Goal: Use online tool/utility: Utilize a website feature to perform a specific function

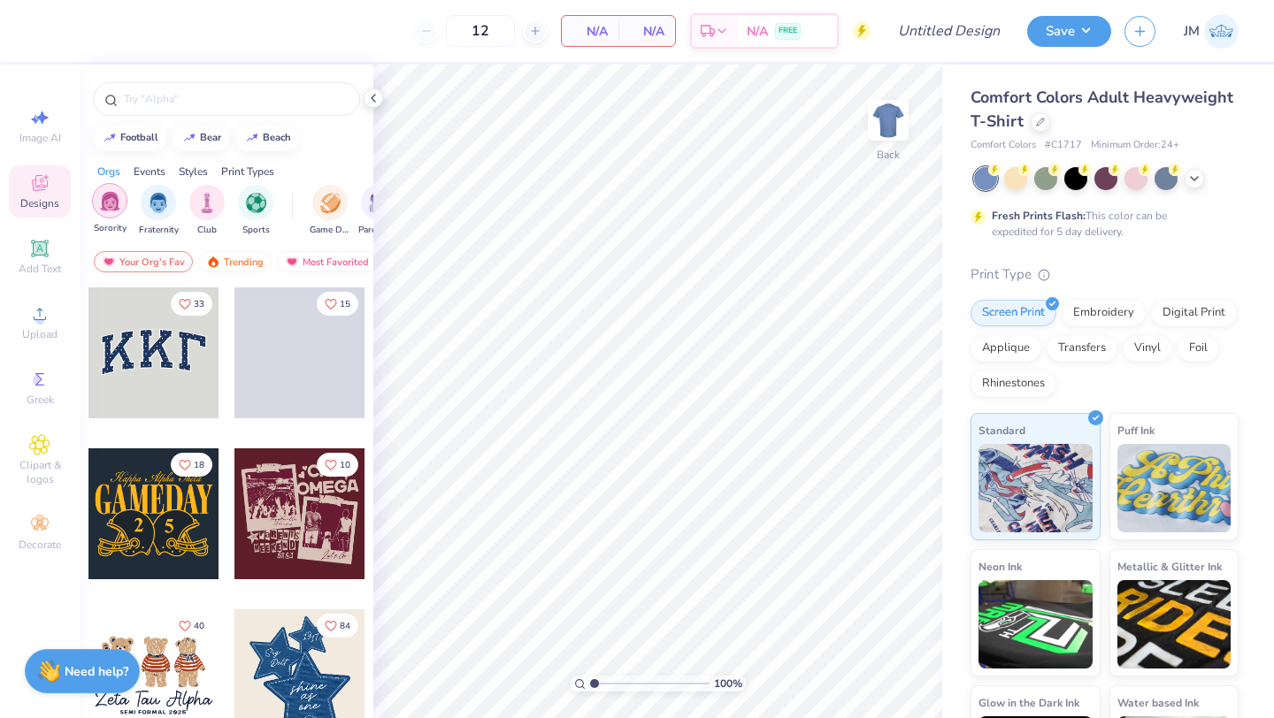
click at [120, 214] on div "filter for Sorority" at bounding box center [109, 200] width 35 height 35
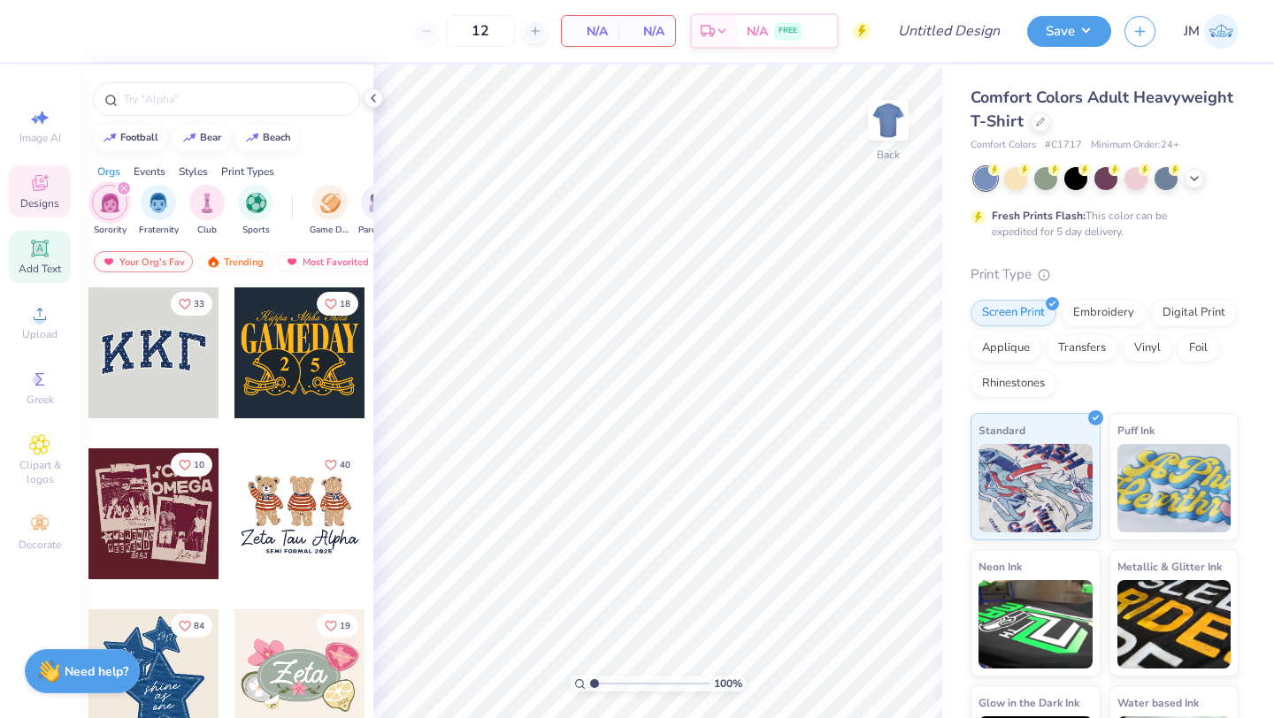
click at [42, 271] on span "Add Text" at bounding box center [40, 269] width 42 height 14
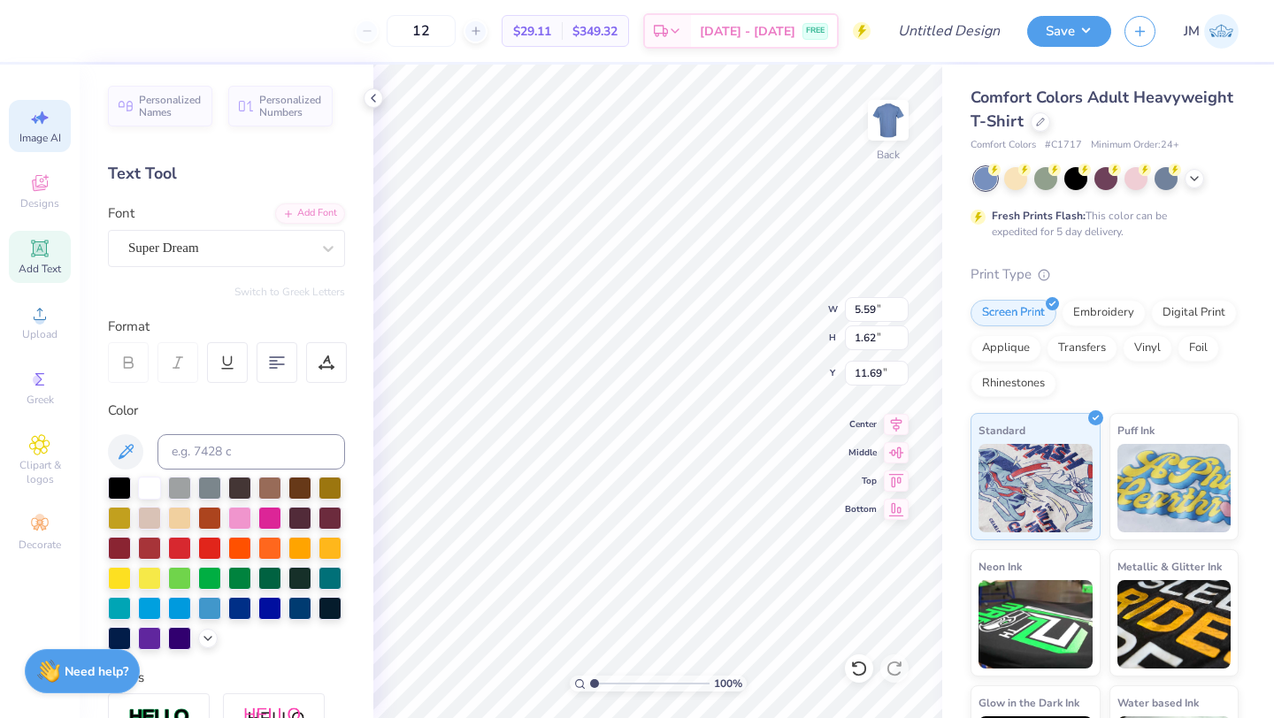
click at [42, 134] on span "Image AI" at bounding box center [40, 138] width 42 height 14
select select "4"
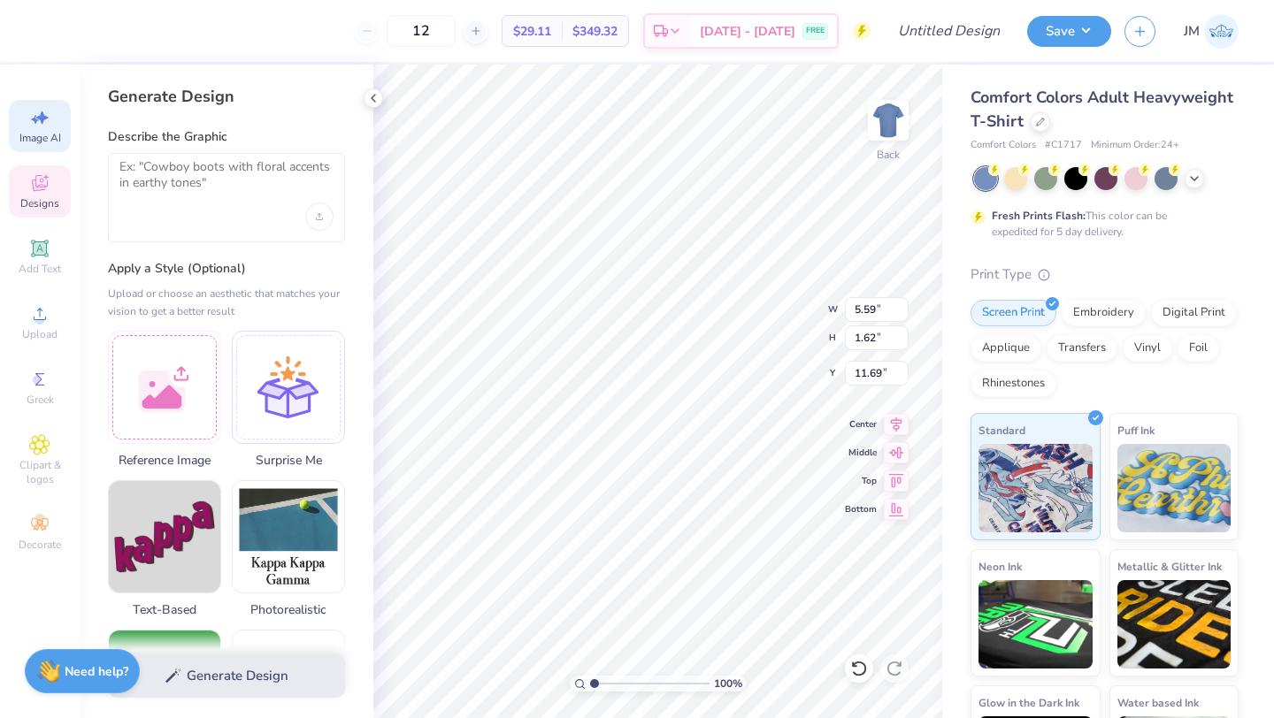
click at [32, 194] on div "Designs" at bounding box center [40, 191] width 62 height 52
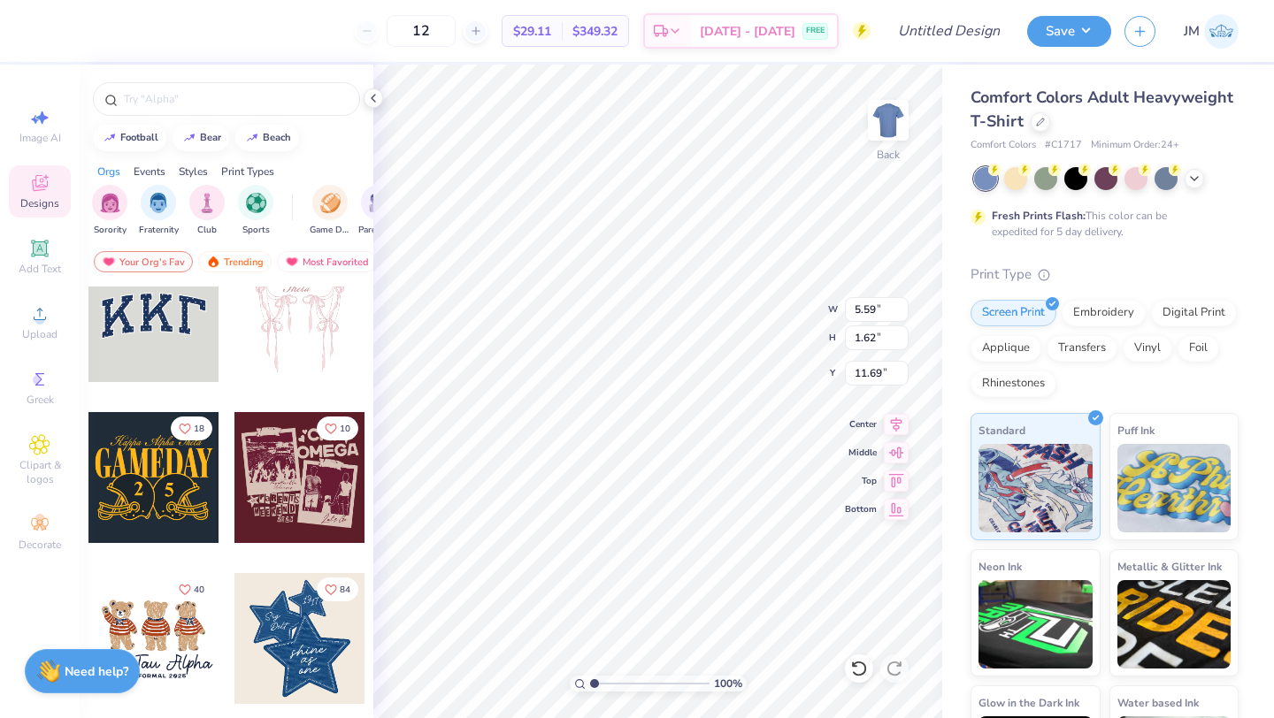
scroll to position [41, 0]
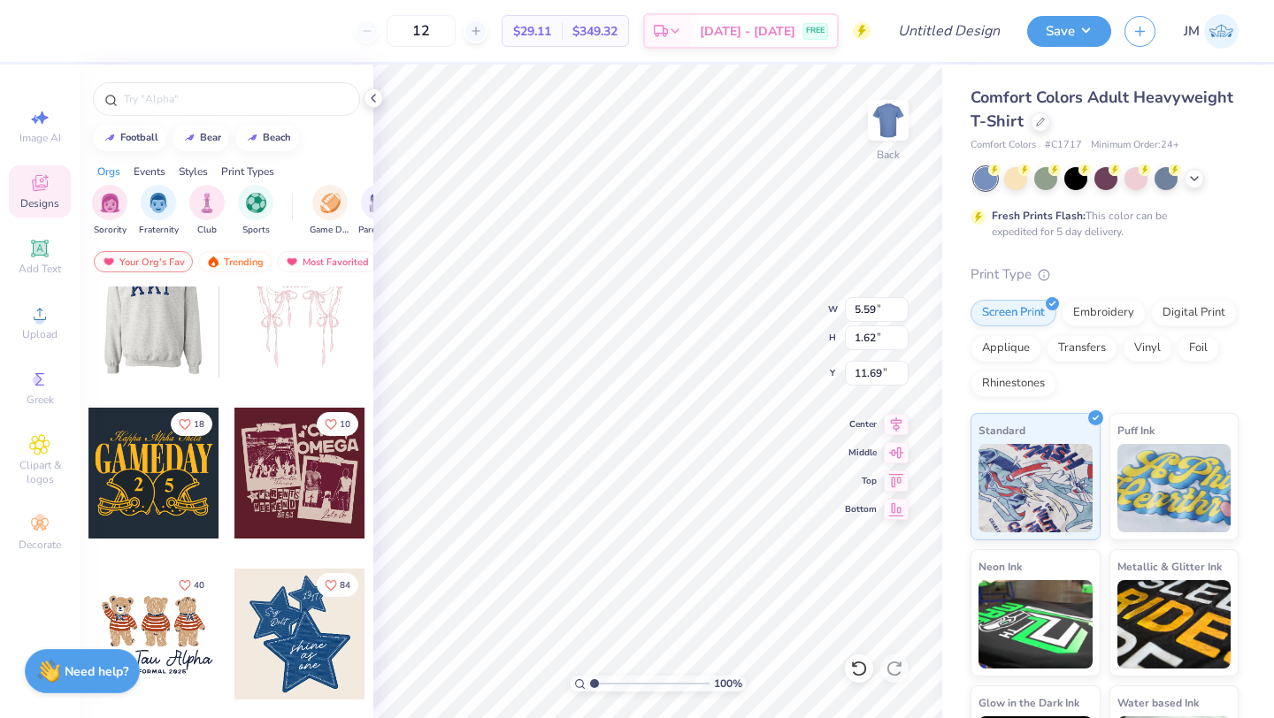
click at [296, 332] on div at bounding box center [299, 312] width 131 height 131
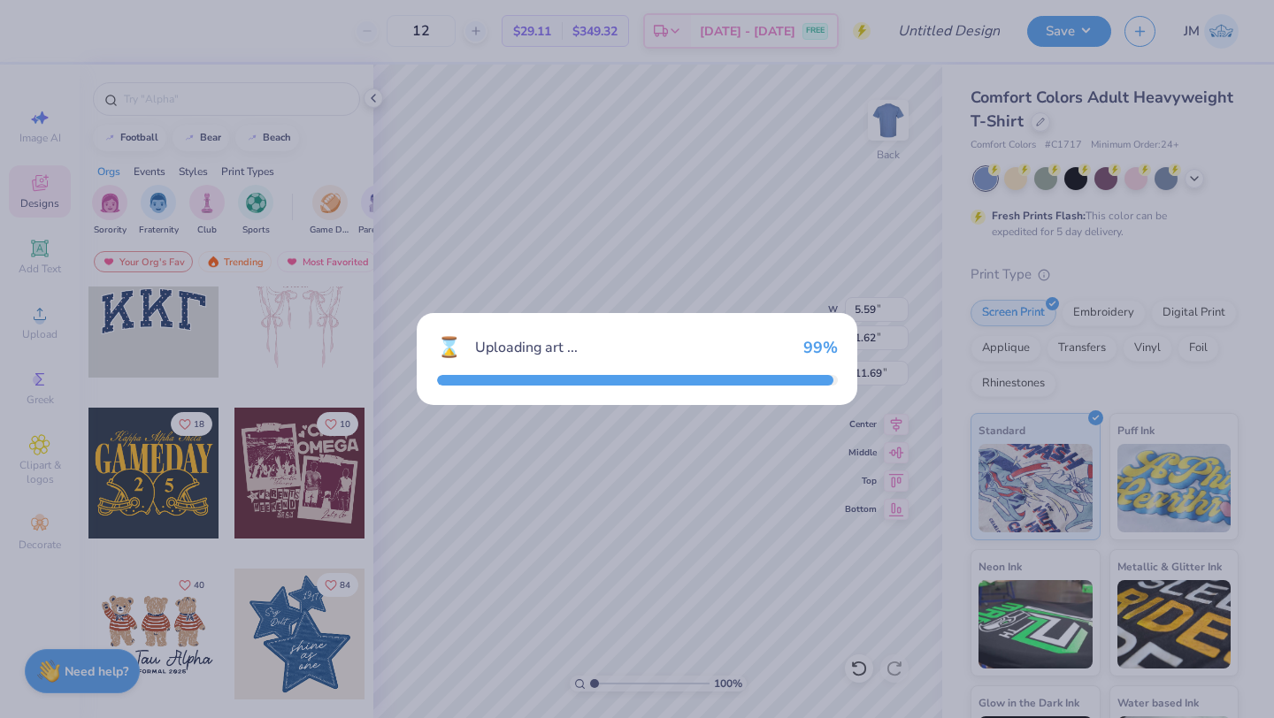
type input "11.63"
type input "12.55"
type input "3.00"
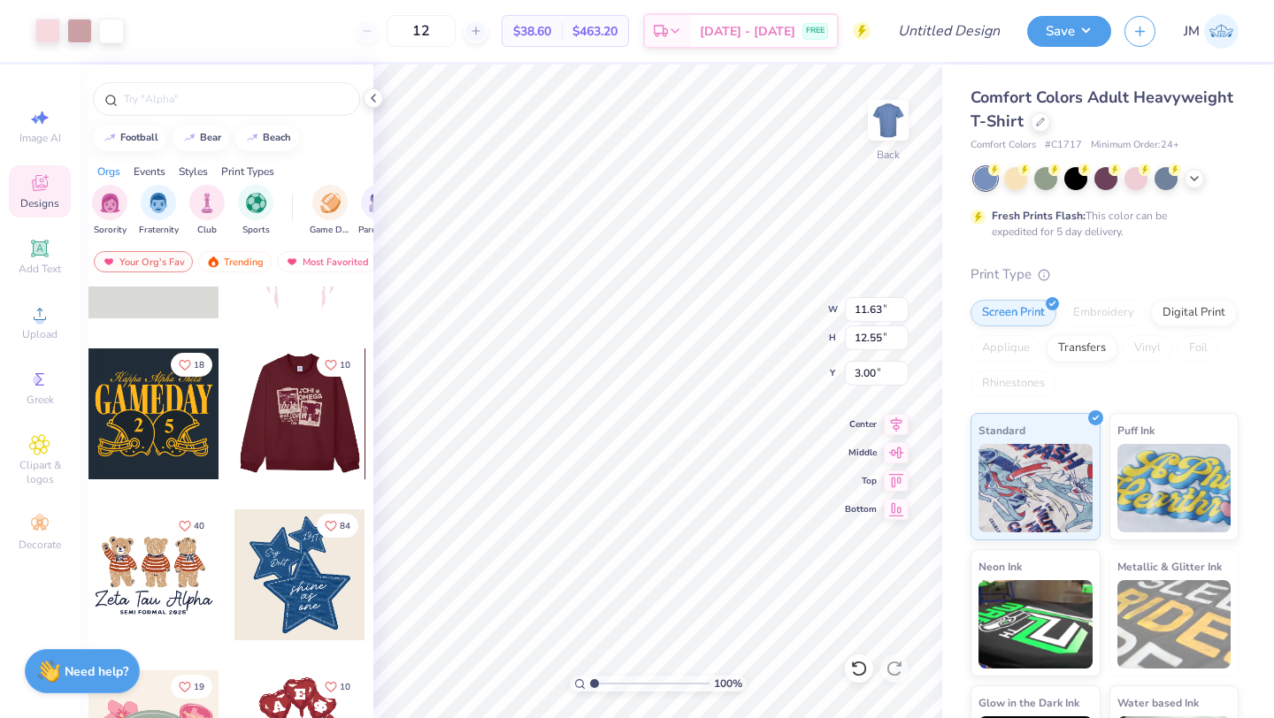
scroll to position [101, 0]
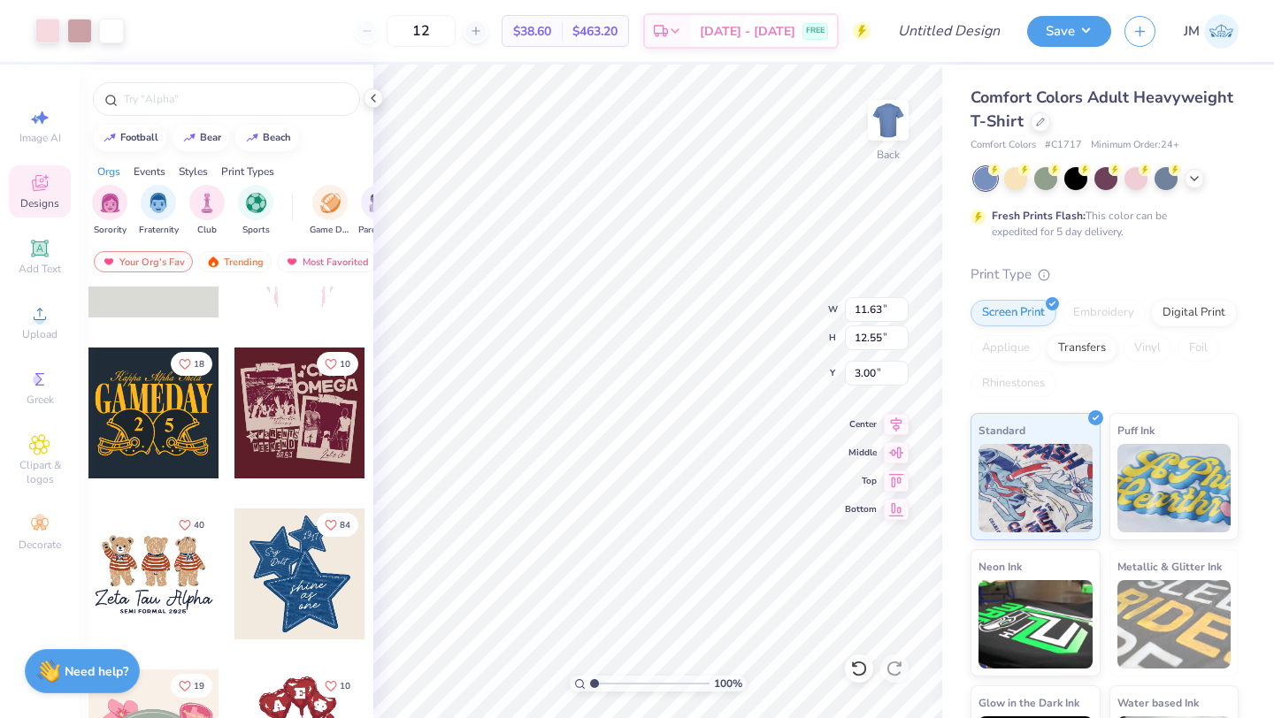
click at [234, 434] on div at bounding box center [168, 413] width 131 height 131
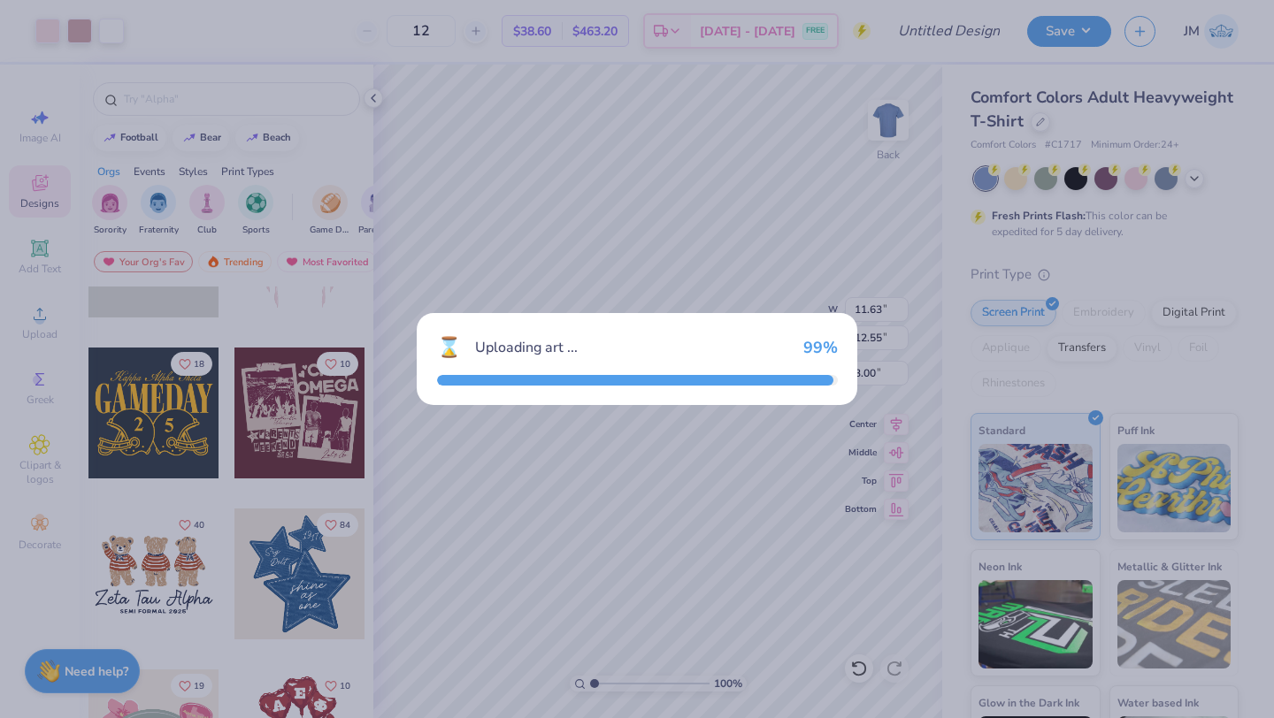
type input "10.53"
type input "9.07"
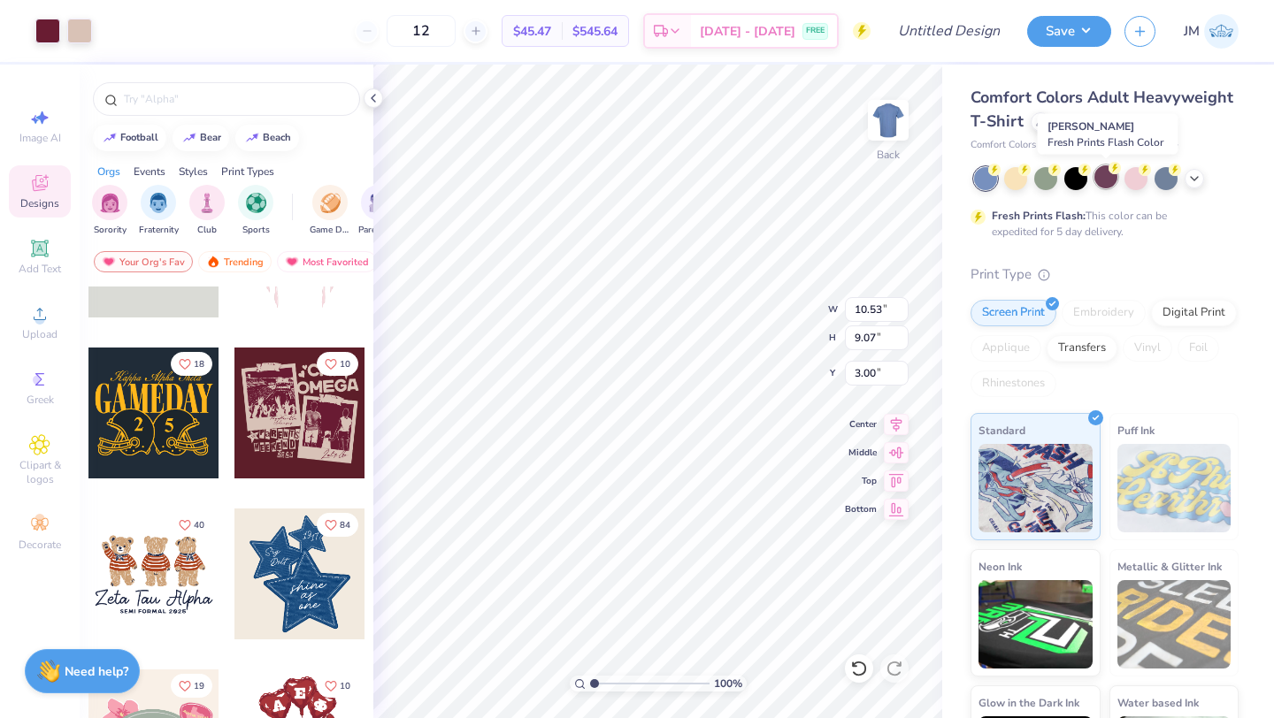
click at [1109, 180] on div at bounding box center [1105, 176] width 23 height 23
click at [1110, 175] on div at bounding box center [1105, 176] width 23 height 23
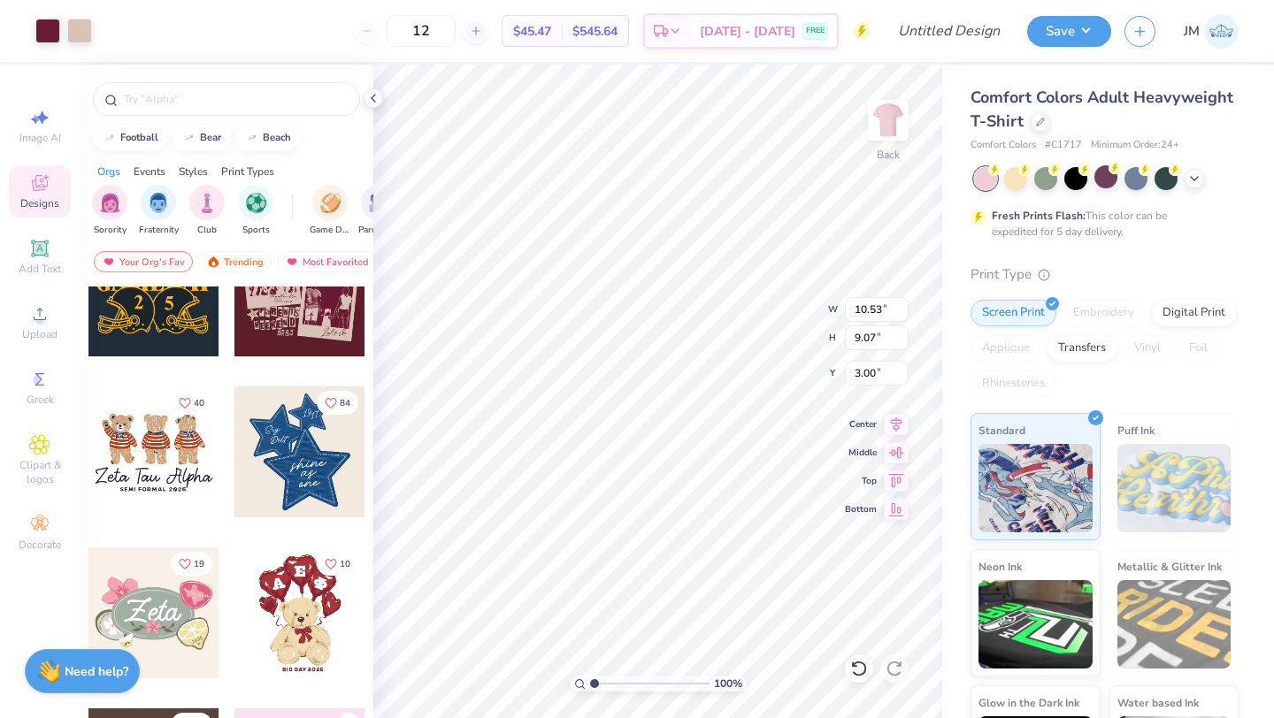
scroll to position [307, 0]
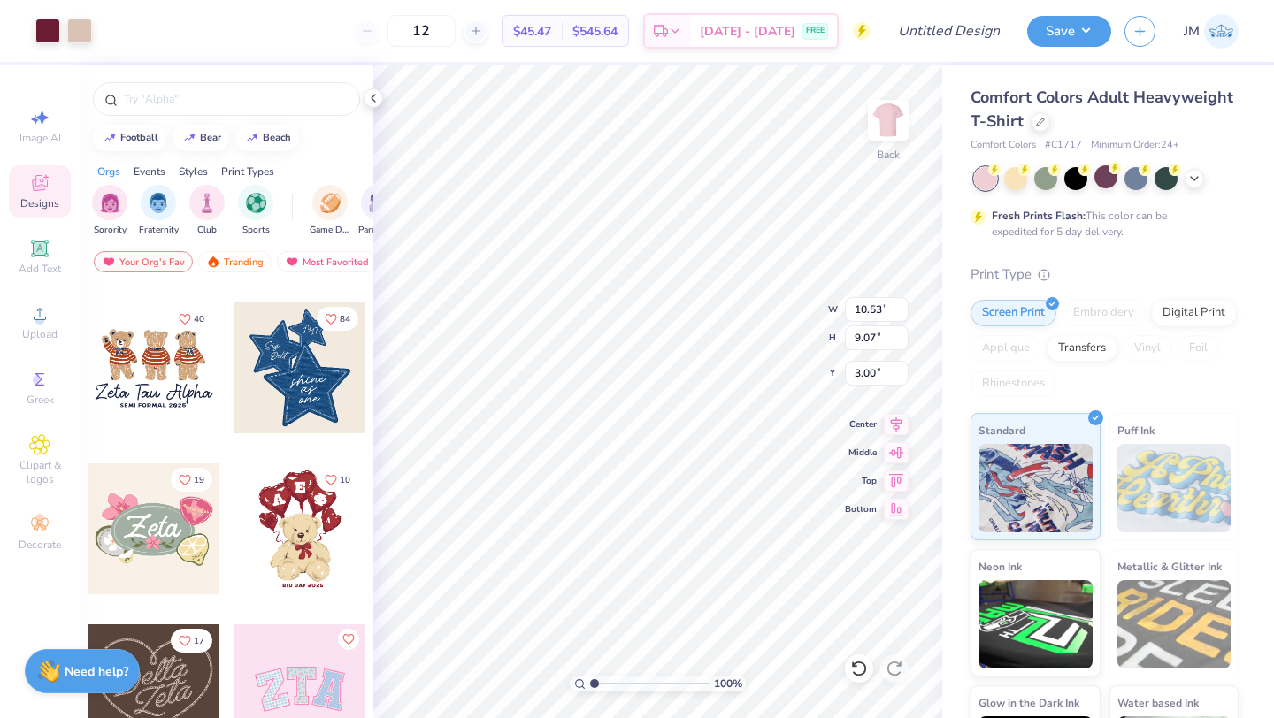
click at [171, 408] on div at bounding box center [153, 368] width 131 height 131
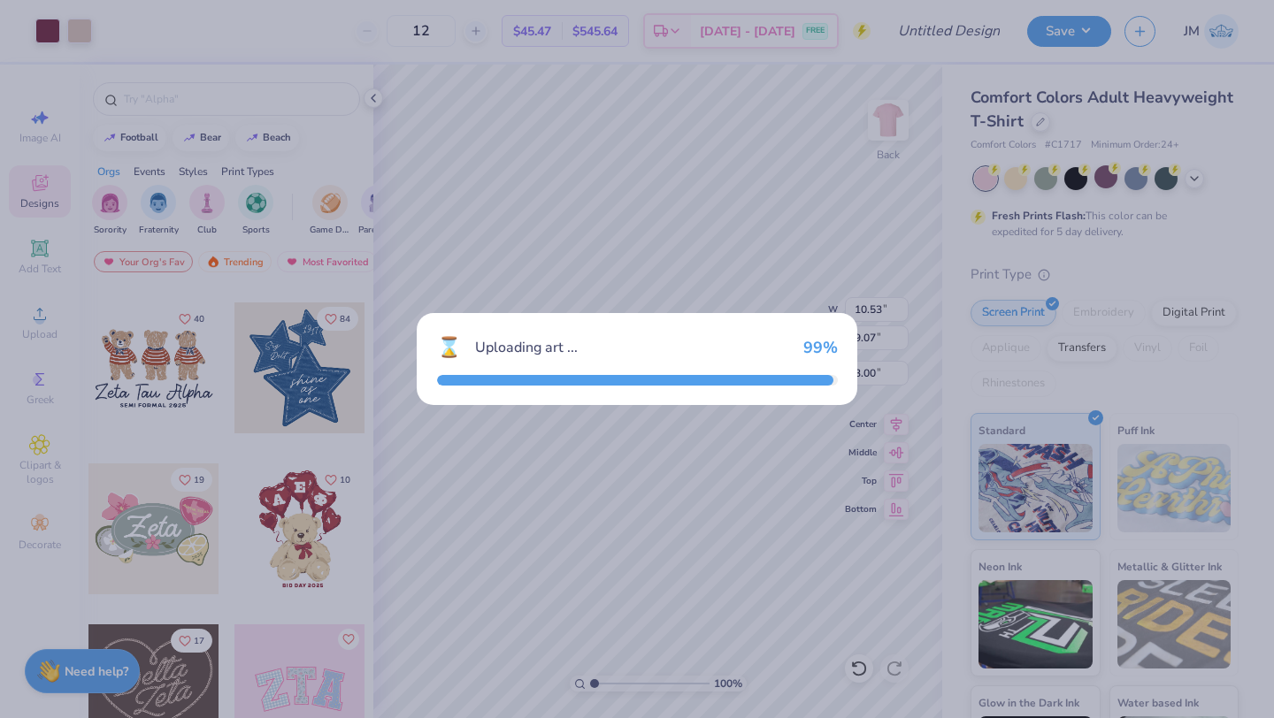
type input "7.64"
type input "5.17"
